Goal: Task Accomplishment & Management: Manage account settings

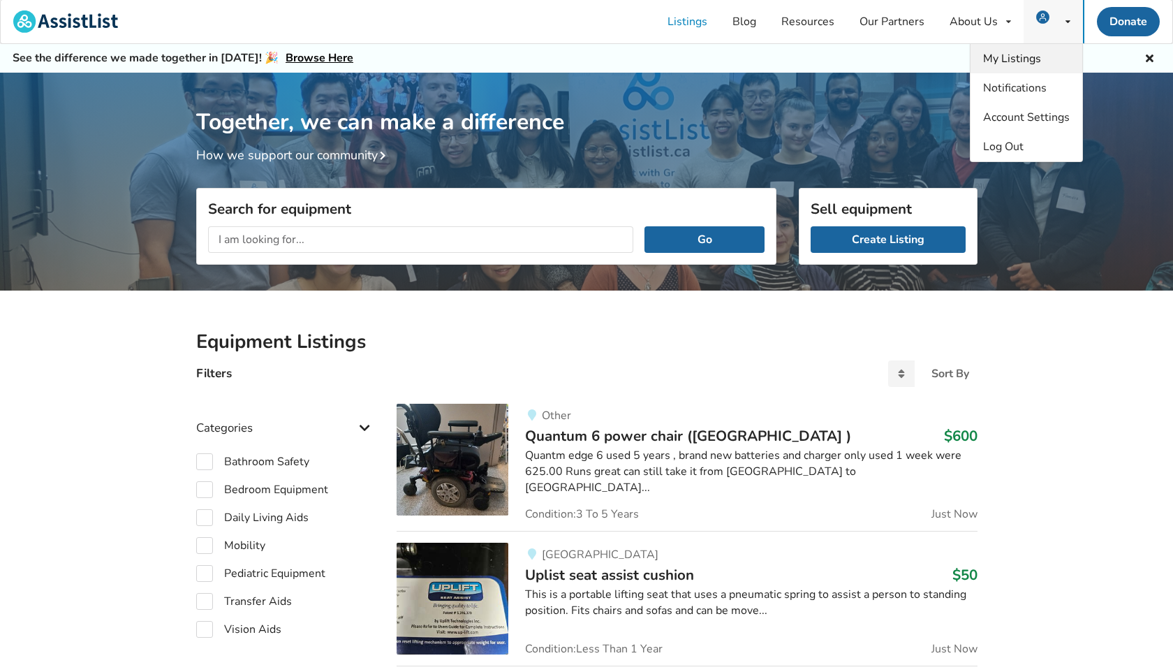
click at [1018, 58] on span "My Listings" at bounding box center [1012, 58] width 58 height 15
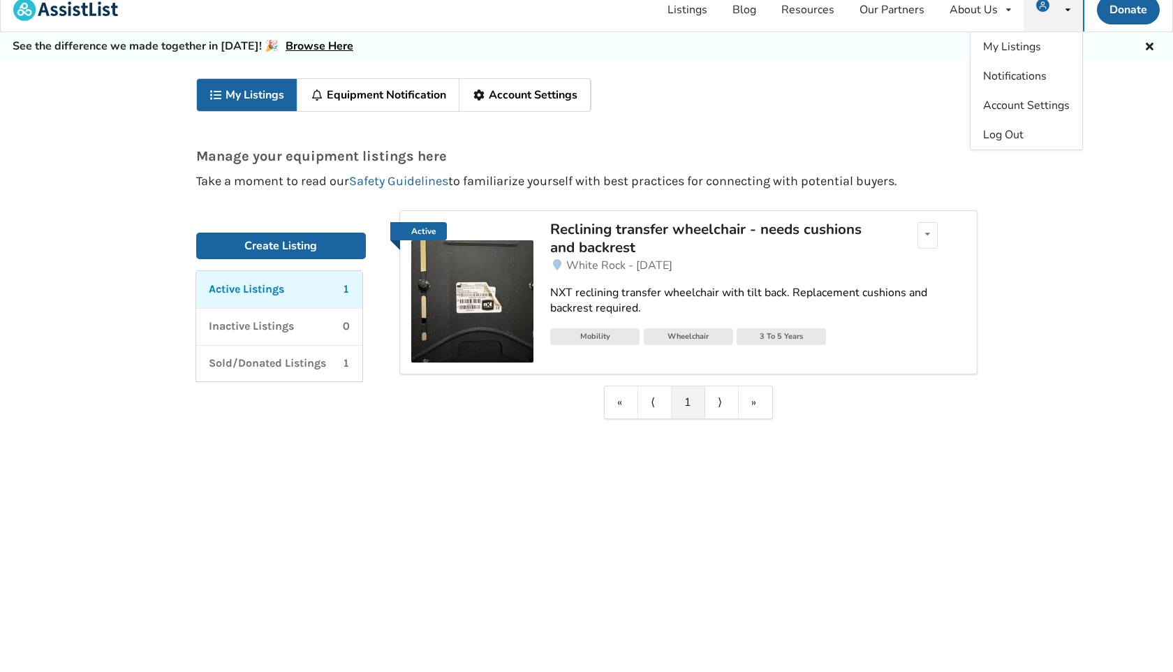
scroll to position [13, 0]
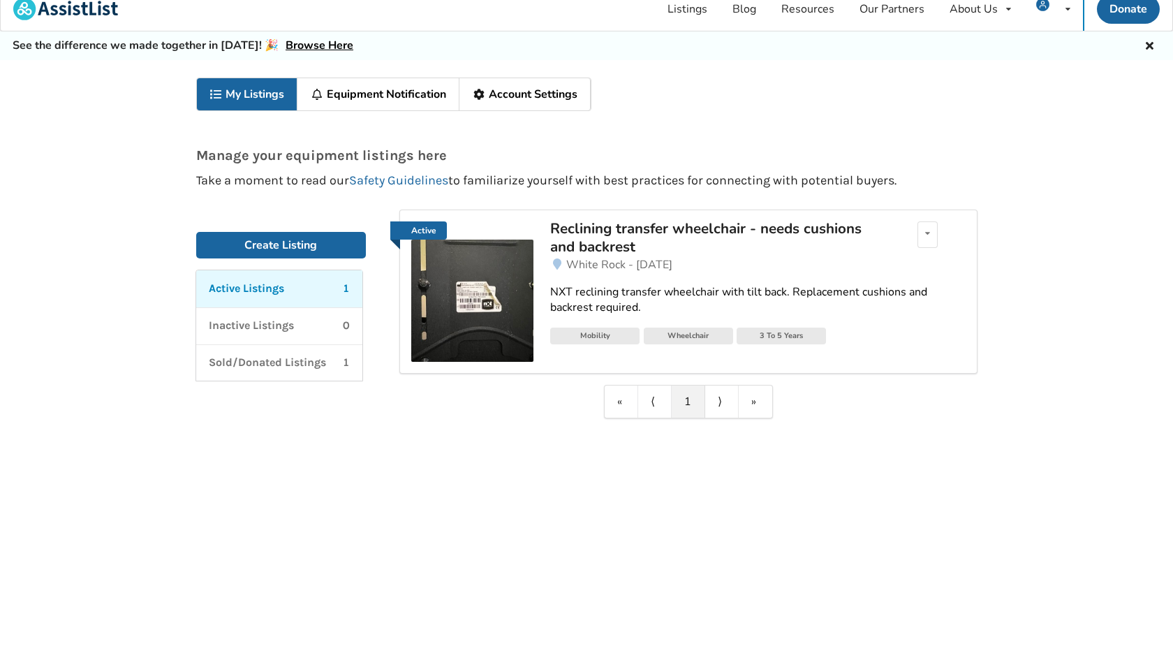
click at [655, 292] on div "NXT reclining transfer wheelchair with tilt back. Replacement cushions and back…" at bounding box center [757, 300] width 415 height 32
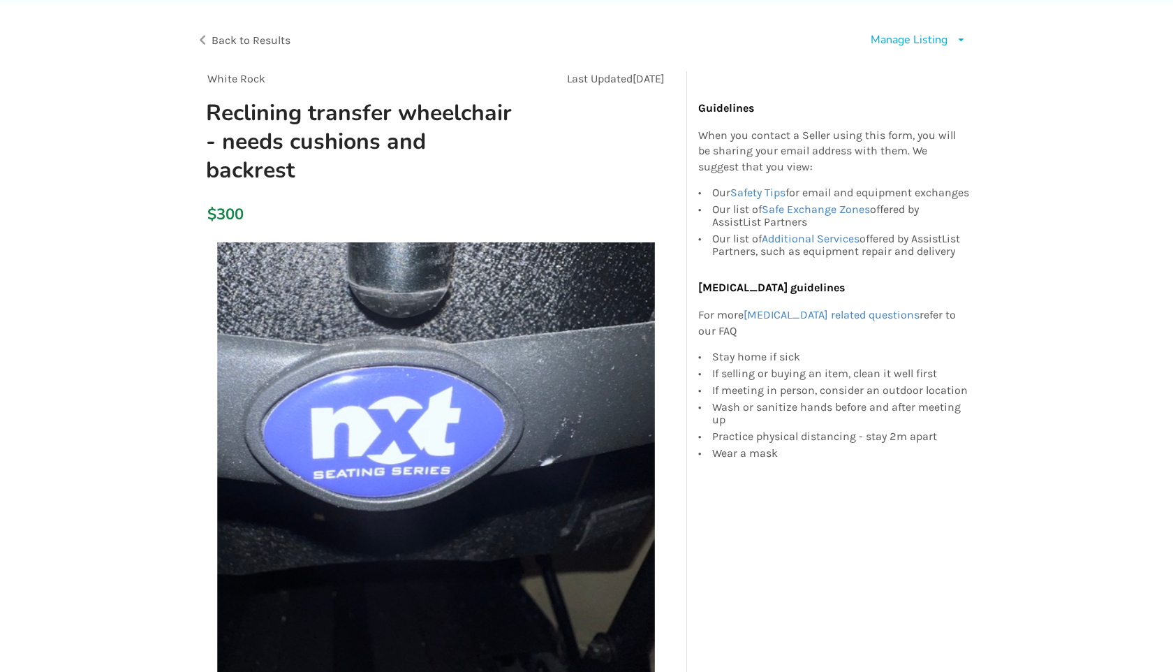
scroll to position [80, 0]
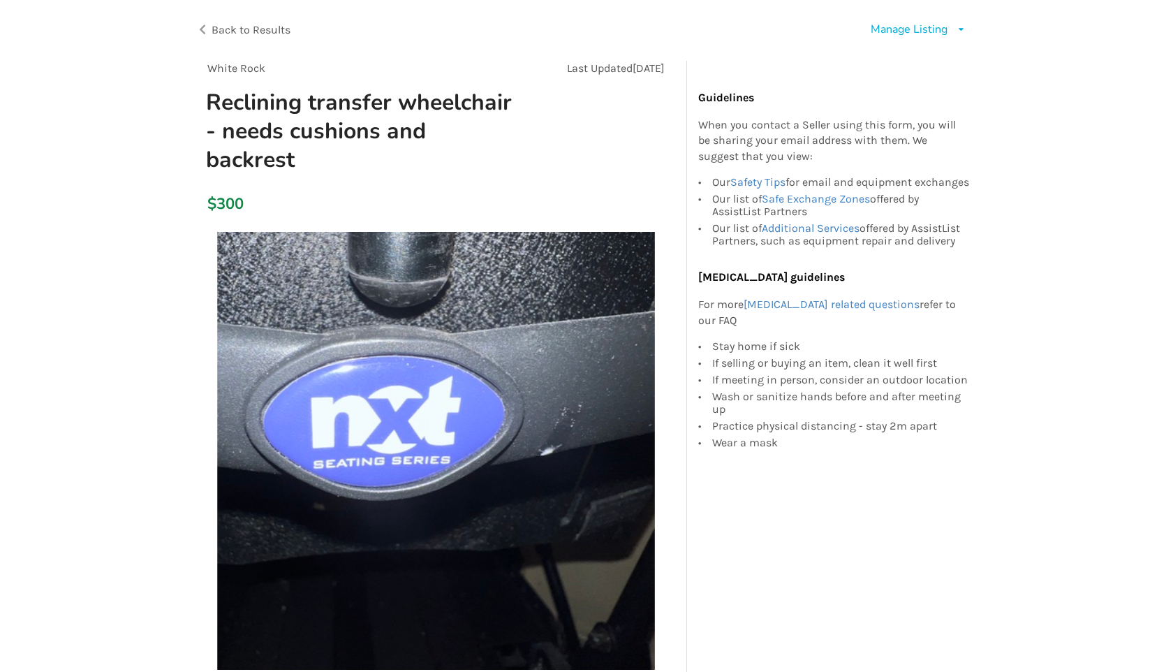
click at [440, 236] on img at bounding box center [436, 451] width 438 height 438
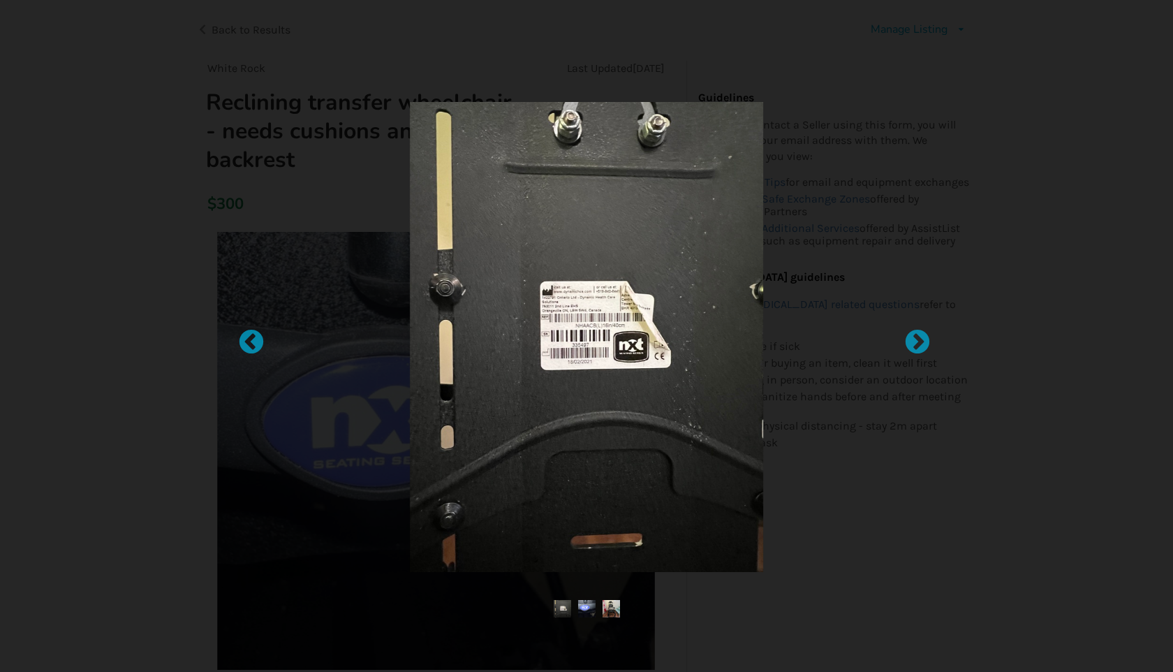
scroll to position [13, 0]
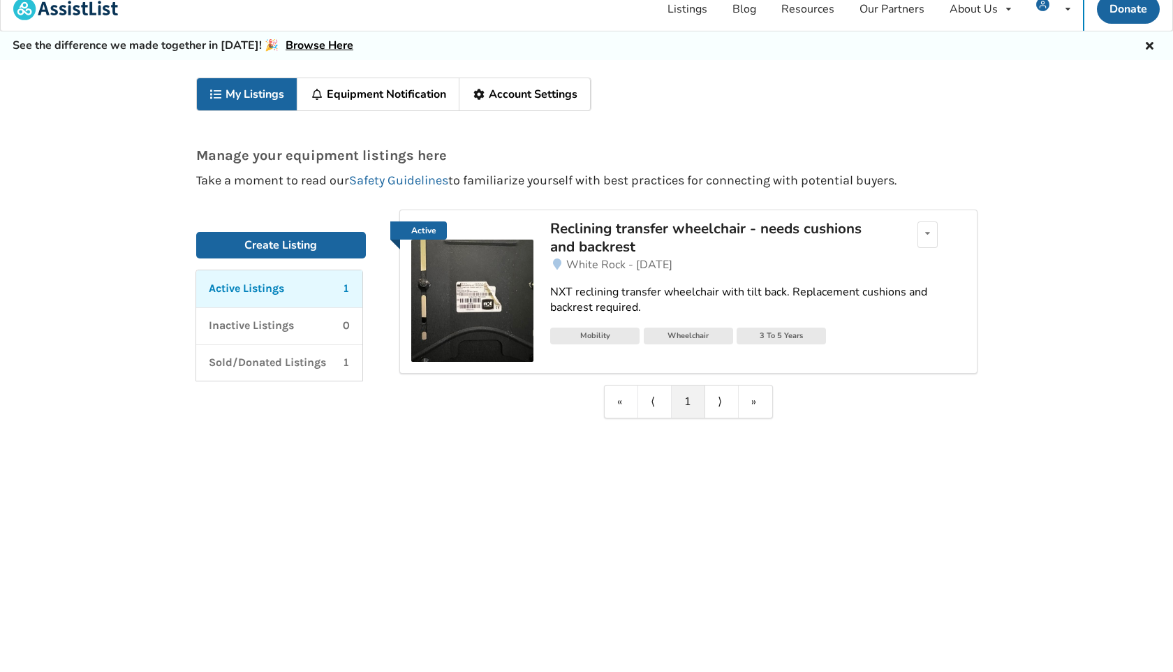
click at [658, 229] on div "Reclining transfer wheelchair - needs cushions and backrest" at bounding box center [713, 237] width 326 height 37
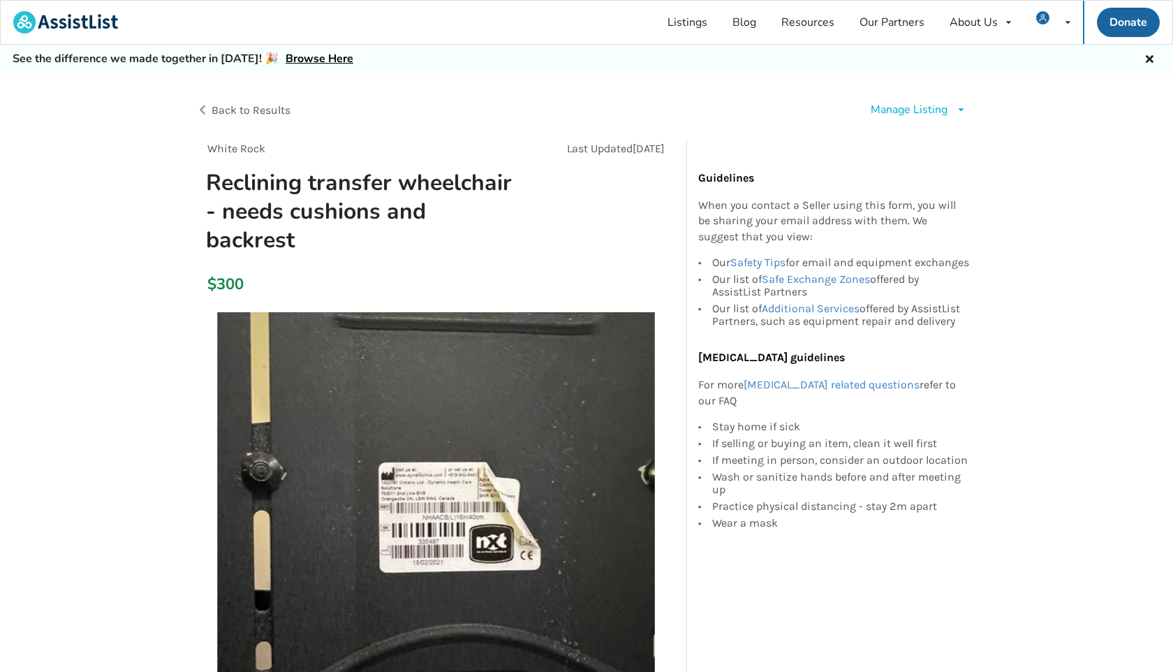
click at [911, 110] on div "Manage Listing" at bounding box center [909, 110] width 77 height 16
click at [912, 138] on span "Edit listing" at bounding box center [932, 140] width 54 height 15
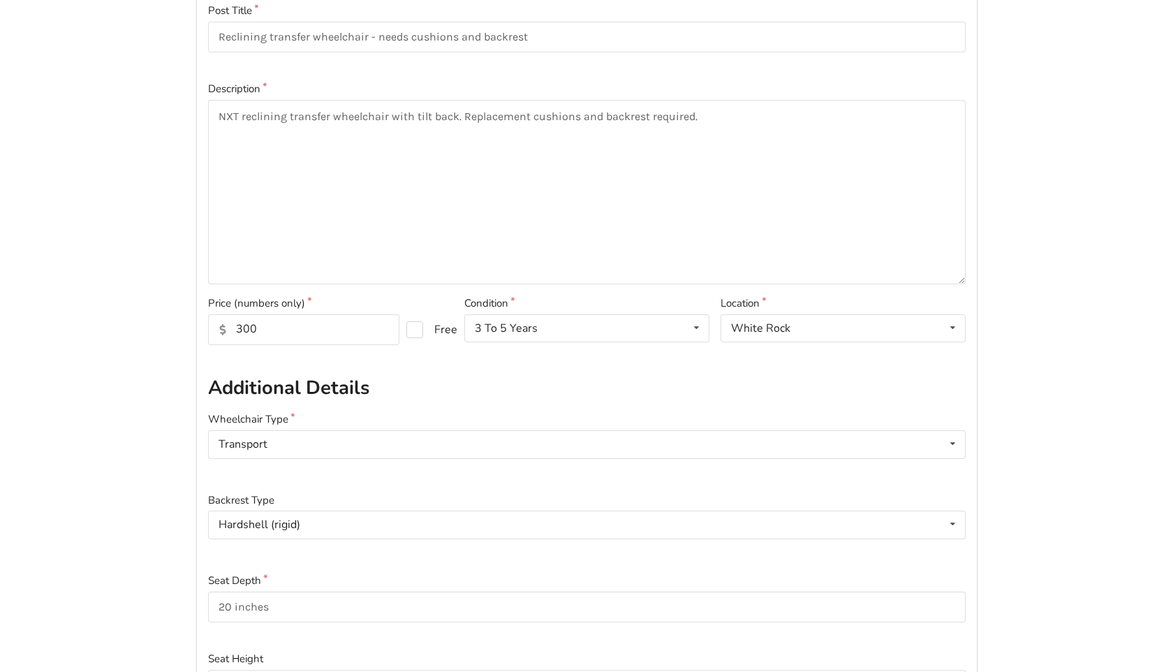
scroll to position [184, 0]
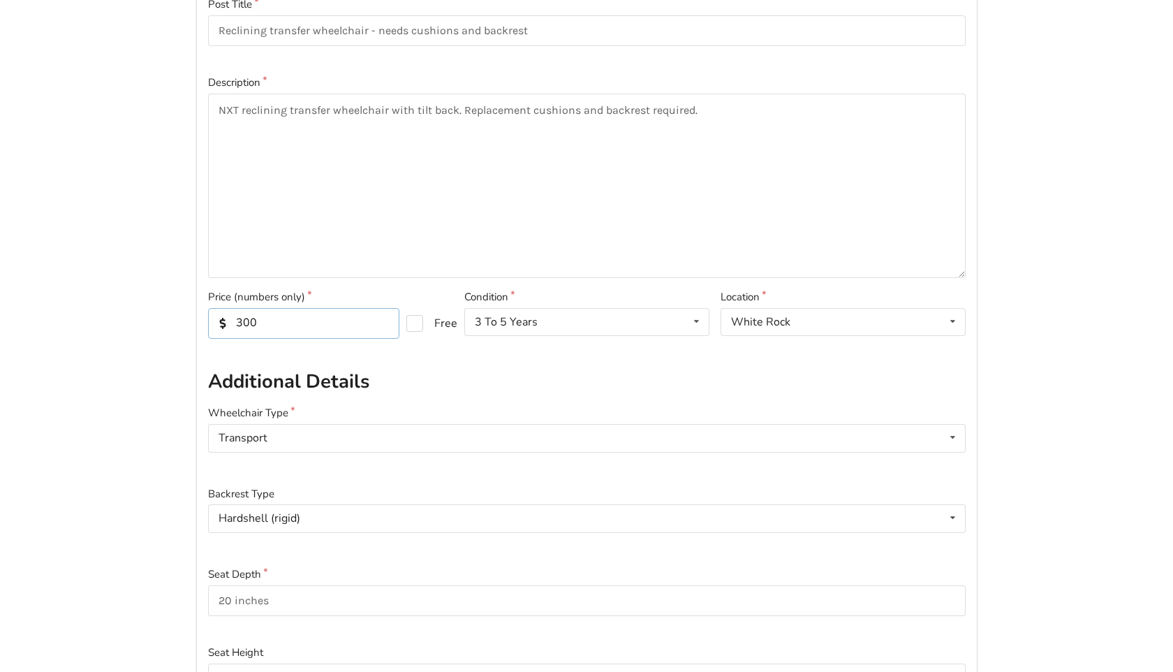
click at [300, 334] on input "300" at bounding box center [303, 323] width 191 height 31
click at [413, 325] on label "Free" at bounding box center [426, 323] width 40 height 17
checkbox input "true"
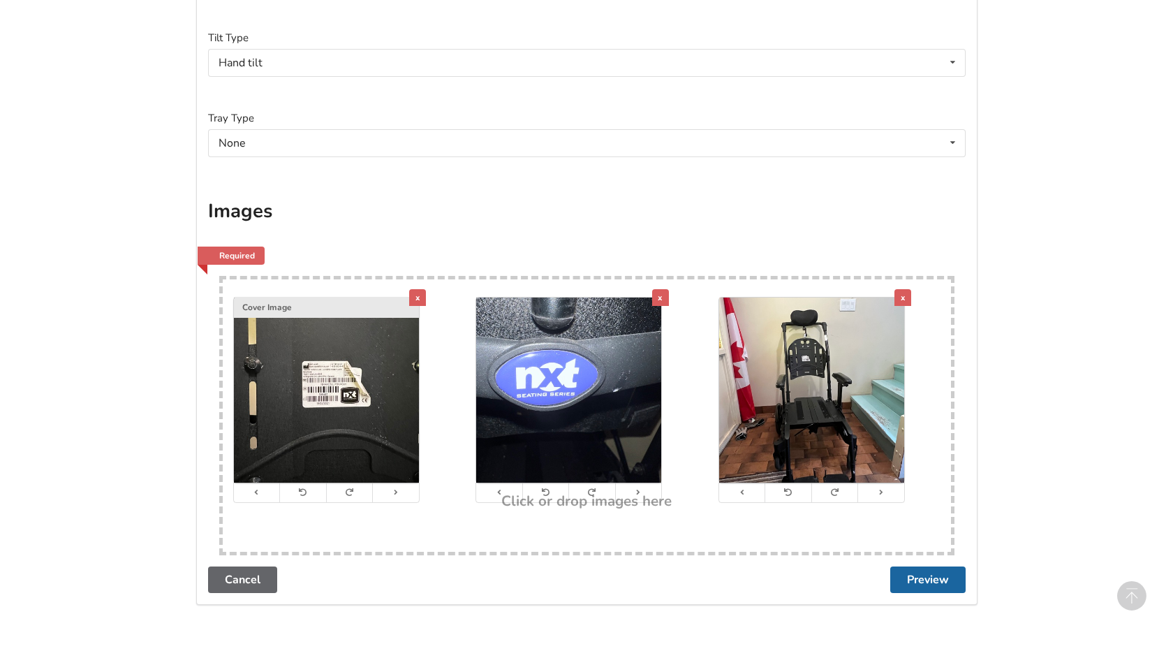
scroll to position [2483, 0]
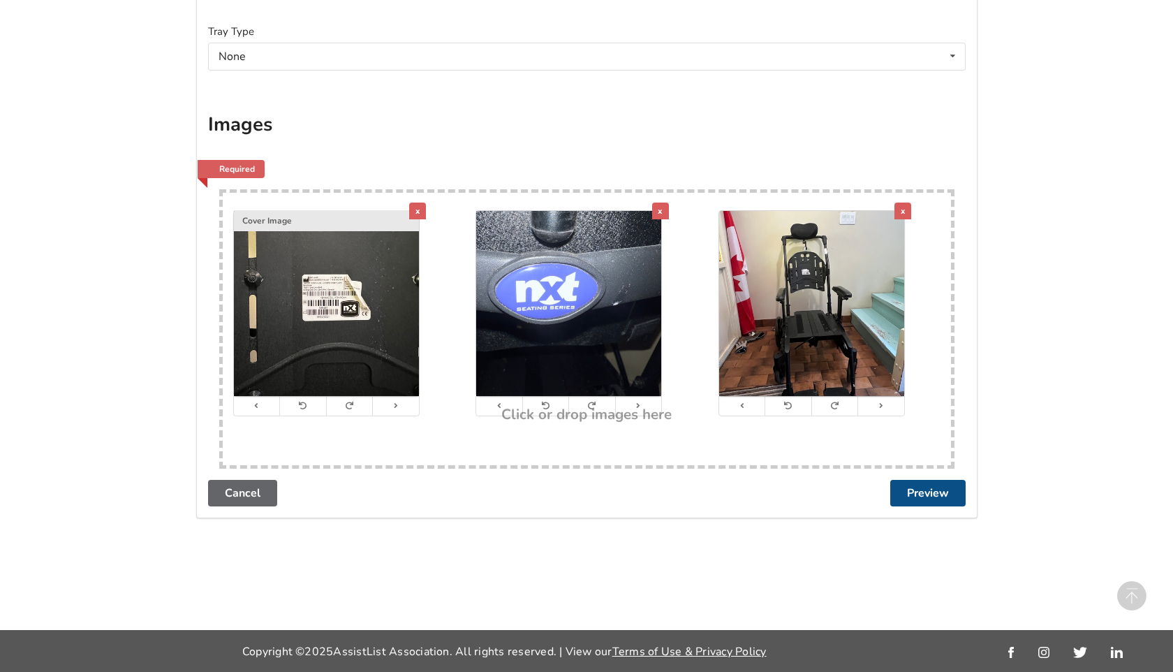
click at [934, 494] on button "Preview" at bounding box center [927, 493] width 75 height 27
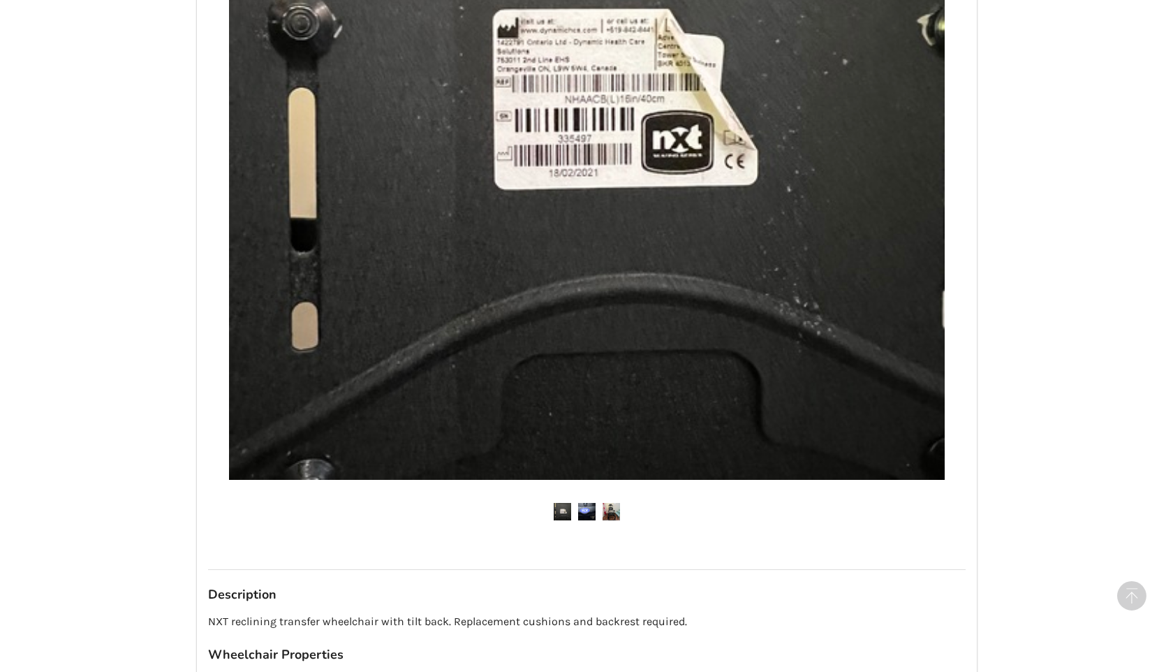
scroll to position [1312, 0]
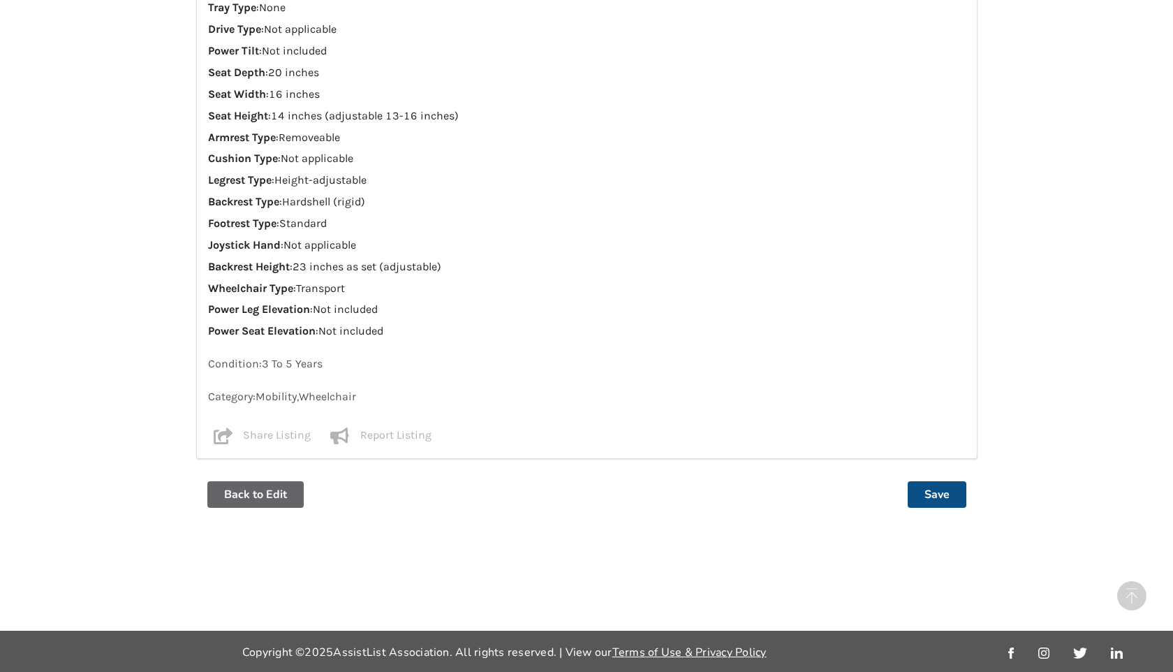
click at [936, 493] on button "Save" at bounding box center [937, 494] width 59 height 27
